Goal: Check status: Check status

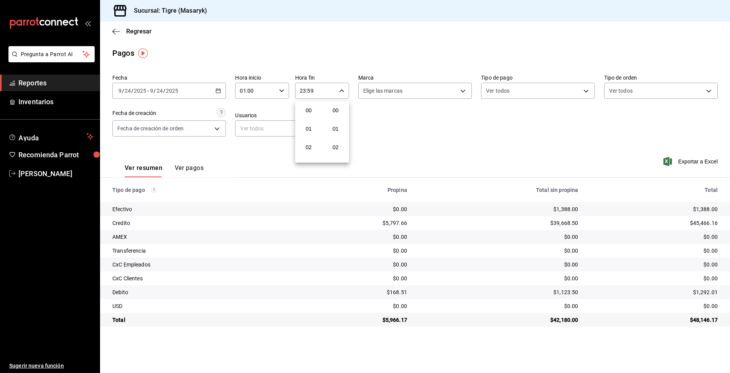
scroll to position [1047, 0]
click at [283, 89] on div at bounding box center [365, 186] width 730 height 373
click at [280, 90] on icon "button" at bounding box center [281, 90] width 5 height 5
click at [252, 140] on span "13" at bounding box center [248, 140] width 15 height 6
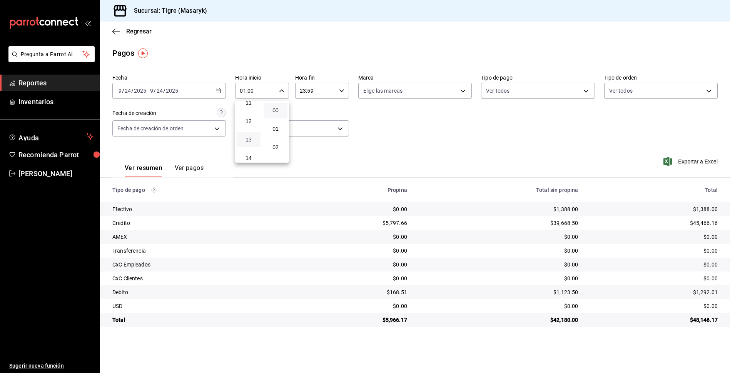
type input "13:00"
click at [308, 89] on div at bounding box center [365, 186] width 730 height 373
click at [587, 88] on body "Pregunta a Parrot AI Reportes Inventarios Ayuda Recomienda Parrot Tigre Masaryk…" at bounding box center [365, 186] width 730 height 373
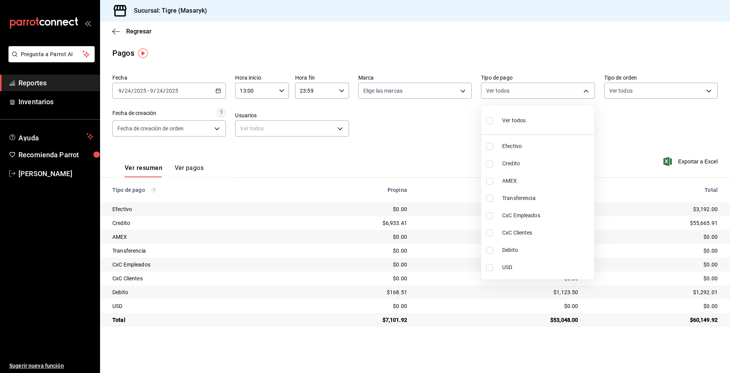
click at [519, 124] on span "Ver todos" at bounding box center [513, 121] width 23 height 8
type input "68cfb1b9-f6b2-44be-9d19-cf144159f8e2,563f51c4-7c0d-43b6-837e-e895ac41548e,d9472…"
checkbox input "true"
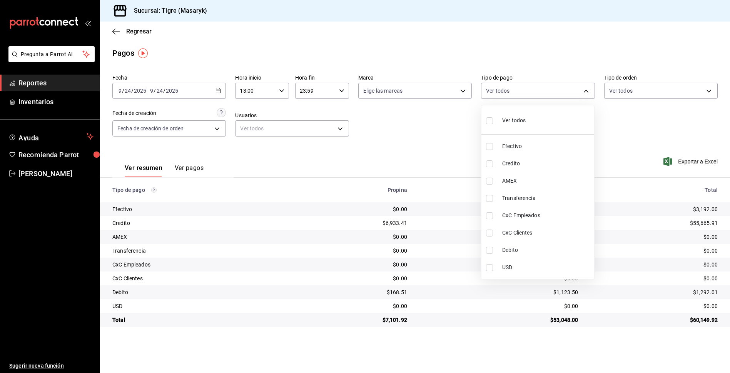
checkbox input "true"
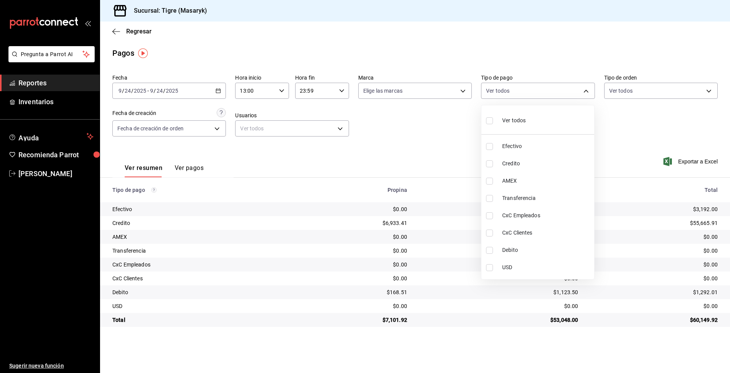
checkbox input "true"
click at [611, 126] on div at bounding box center [365, 186] width 730 height 373
